Goal: Navigation & Orientation: Find specific page/section

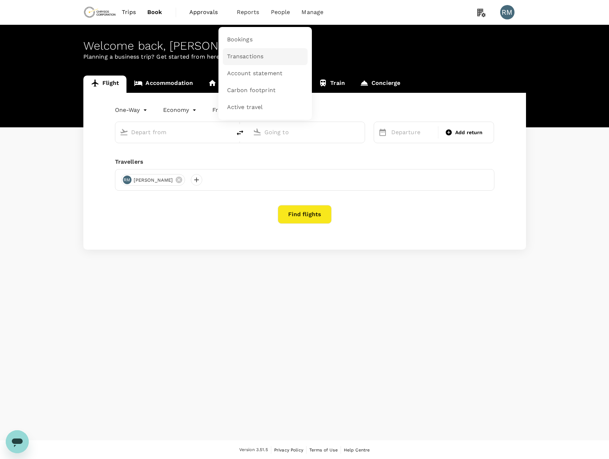
click at [236, 58] on span "Transactions" at bounding box center [245, 56] width 37 height 8
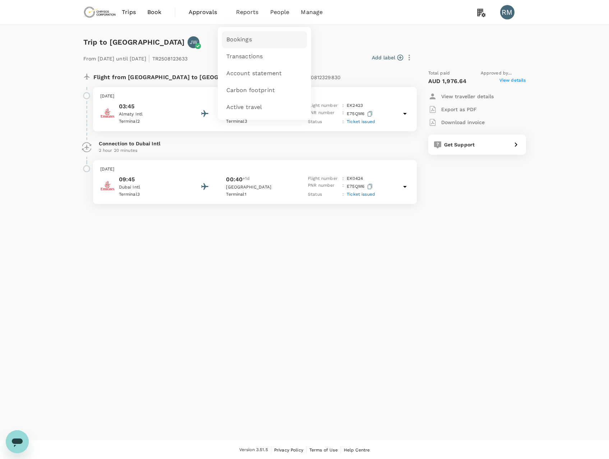
click at [245, 36] on span "Bookings" at bounding box center [239, 40] width 26 height 8
